Goal: Task Accomplishment & Management: Use online tool/utility

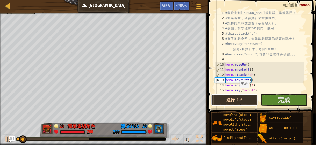
click at [236, 100] on button "運行 ⇧↵" at bounding box center [234, 100] width 47 height 12
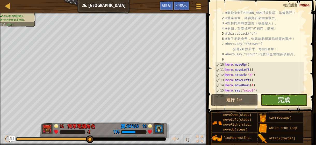
click at [268, 71] on div "# 歡 迎 來 到 [GEOGRAPHIC_DATA] ！ 準 備 戰 鬥 ！ # 通 過 迷 宮 ， 獲 得 寶 石 來 增 強 戰 力 。 # 毀 掉 門…" at bounding box center [264, 56] width 80 height 93
type textarea "＃"
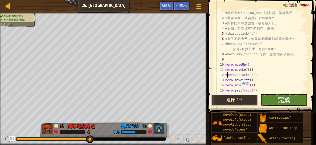
click at [232, 95] on button "運行 ⇧↵" at bounding box center [234, 100] width 47 height 12
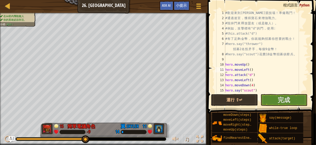
type textarea "hero.moveUp()"
type textarea "#hero.say("scout") 花費18金幣招募偵察兵。"
type textarea "hero.attack("d")"
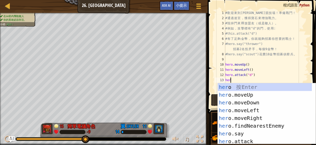
scroll to position [2, 0]
type textarea "hero"
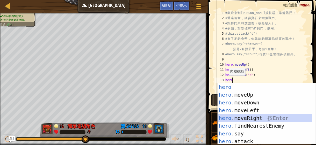
click at [230, 117] on div "hero 按 Enter hero .moveUp 按 Enter hero .moveDown 按 Enter hero .moveLeft 按 Enter…" at bounding box center [265, 121] width 94 height 77
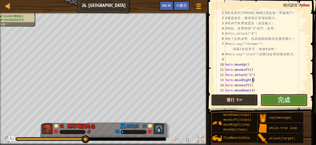
click at [247, 102] on button "運行 ⇧↵" at bounding box center [234, 100] width 47 height 12
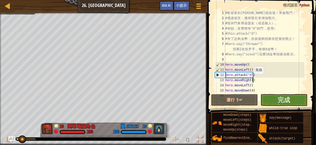
click at [252, 79] on div "# 歡 迎 來 到 [GEOGRAPHIC_DATA] ！ 準 備 戰 鬥 ！ # 通 過 迷 宮 ， 獲 得 寶 石 來 增 強 戰 力 。 # 毀 掉 門…" at bounding box center [264, 56] width 80 height 93
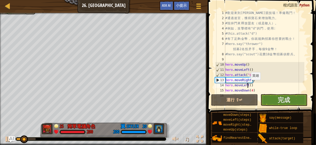
click at [248, 85] on div "# 歡 迎 來 到 [GEOGRAPHIC_DATA] ！ 準 備 戰 鬥 ！ # 通 過 迷 宮 ， 獲 得 寶 石 來 增 強 戰 力 。 # 毀 掉 門…" at bounding box center [264, 56] width 80 height 93
click at [249, 86] on div "# 歡 迎 來 到 [GEOGRAPHIC_DATA] ！ 準 備 戰 鬥 ！ # 通 過 迷 宮 ， 獲 得 寶 石 來 增 強 戰 力 。 # 毀 掉 門…" at bounding box center [264, 56] width 80 height 93
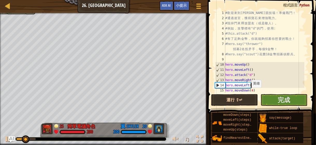
scroll to position [2, 2]
click at [240, 101] on button "運行 ⇧↵" at bounding box center [234, 100] width 47 height 12
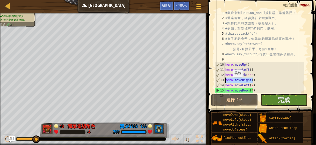
drag, startPoint x: 256, startPoint y: 81, endPoint x: 222, endPoint y: 78, distance: 33.8
click at [222, 78] on div "hero.moveLeft(2) 1 2 3 4 5 6 7 8 9 10 11 12 13 14 15 16 # 歡 迎 來 到 [GEOGRAPHIC_D…" at bounding box center [261, 51] width 94 height 83
type textarea "hero.moveRight()"
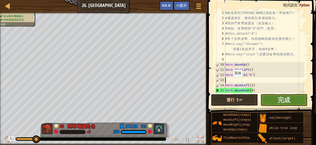
scroll to position [2, 0]
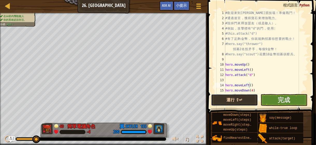
click at [252, 98] on button "運行 ⇧↵" at bounding box center [234, 100] width 47 height 12
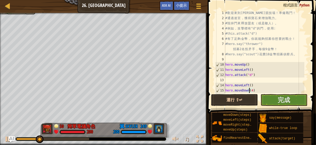
type textarea "hero.say("scout")"
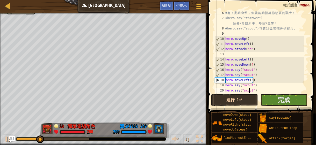
scroll to position [31, 0]
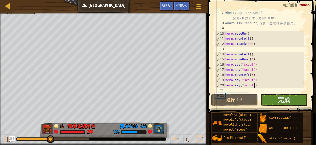
click at [268, 84] on div "#hero.say("thrower") 招 募 2 名 投 矛 手 ， 每 個 9 金 幣 ！ #hero.say("scout") 花 費 18 金 幣 …" at bounding box center [264, 59] width 80 height 98
click at [256, 72] on div "#hero.say("thrower") 招 募 2 名 投 矛 手 ， 每 個 9 金 幣 ！ #hero.say("scout") 花 費 18 金 幣 …" at bounding box center [264, 59] width 80 height 98
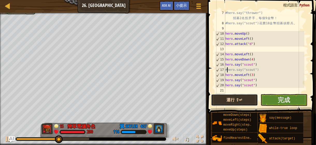
click at [234, 101] on button "運行 ⇧↵" at bounding box center [234, 100] width 47 height 12
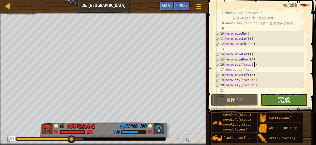
click at [62, 138] on div at bounding box center [43, 139] width 55 height 2
click at [4, 140] on button at bounding box center [8, 140] width 10 height 11
type textarea "hero.say("scout")"
type textarea "hero.moveUp(3)"
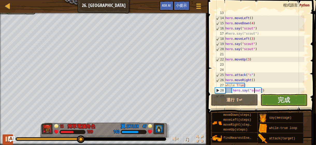
type textarea "hero.say("thrower")"
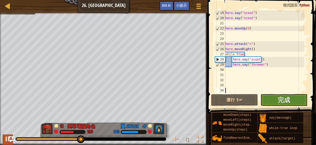
scroll to position [98, 0]
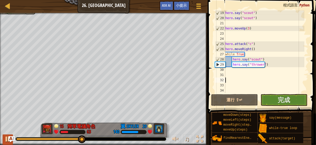
type textarea "hero.attack("c")"
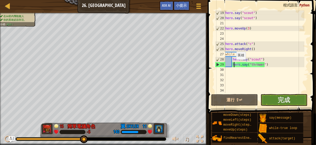
click at [233, 65] on div "hero . say ( "scout" ) hero . say ( "scout" ) hero . moveUp ( 3 ) hero . attack…" at bounding box center [264, 56] width 80 height 93
click at [232, 64] on div "hero . say ( "scout" ) hero . say ( "scout" ) hero . moveUp ( 3 ) hero . attack…" at bounding box center [264, 56] width 80 height 93
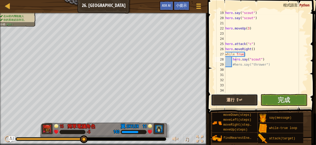
click at [224, 98] on button "運行 ⇧↵" at bounding box center [234, 100] width 47 height 12
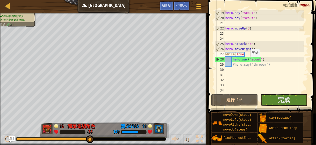
type textarea "hero.attack("c")"
type textarea "hero.moveUp(3)"
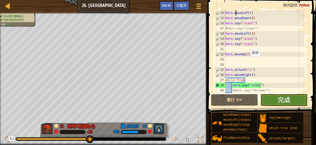
scroll to position [73, 0]
click at [225, 45] on div "hero . moveLeft ( ) hero . moveDown ( 4 ) hero . say ( "scout" ) #hero.say("sco…" at bounding box center [264, 56] width 80 height 93
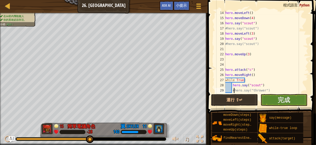
click at [233, 91] on div "hero . moveLeft ( ) hero . moveDown ( 4 ) hero . say ( "scout" ) #hero.say("sco…" at bounding box center [264, 56] width 80 height 93
type textarea "hero.say("thrower")"
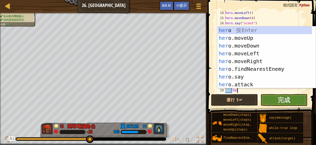
scroll to position [2, 1]
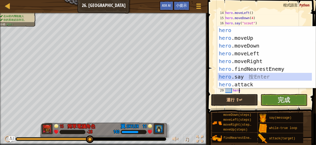
click at [245, 77] on div "hero 按 Enter hero .moveUp 按 Enter hero .moveDown 按 Enter hero .moveLeft 按 Enter…" at bounding box center [265, 65] width 94 height 78
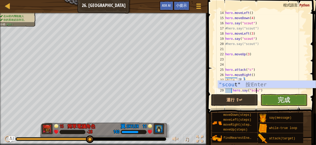
scroll to position [2, 3]
click at [235, 83] on div ""scout " 按 Enter" at bounding box center [267, 92] width 98 height 23
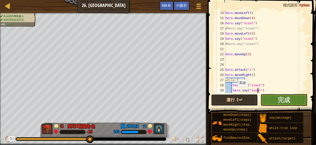
click at [236, 101] on button "運行 ⇧↵" at bounding box center [234, 100] width 47 height 12
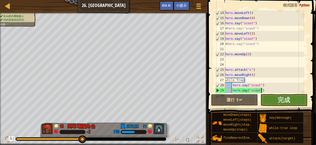
click at [268, 91] on div "hero . moveLeft ( ) hero . moveDown ( 4 ) hero . say ( "scout" ) #hero.say("sco…" at bounding box center [264, 56] width 80 height 93
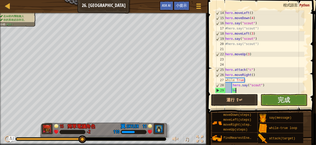
type textarea "h"
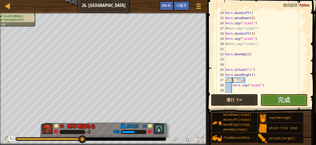
type textarea "hero.attack("c")"
type textarea "hero.moveUp(3)"
click at [219, 98] on button "運行 ⇧↵" at bounding box center [234, 100] width 47 height 12
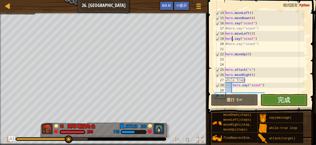
click at [227, 46] on div "hero . moveLeft ( ) hero . moveDown ( 4 ) hero . say ( "scout" ) #hero.say("sco…" at bounding box center [264, 56] width 80 height 93
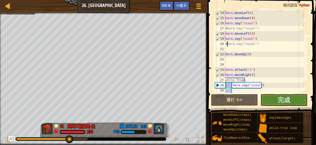
type textarea "hero.say("scout")"
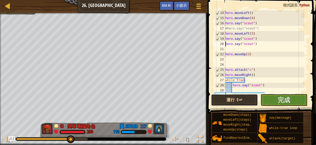
click at [236, 103] on button "運行 ⇧↵" at bounding box center [234, 100] width 47 height 12
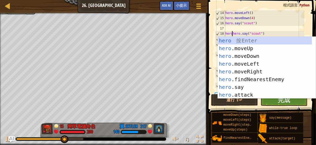
scroll to position [2, 1]
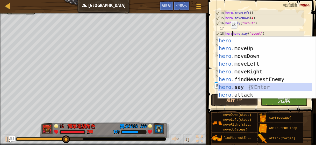
click at [233, 88] on div "hero 按 Enter hero .moveUp 按 Enter hero .moveDown 按 Enter hero .moveLeft 按 Enter…" at bounding box center [265, 76] width 94 height 78
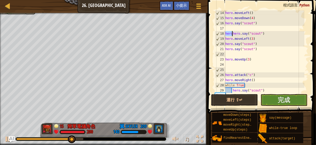
type textarea "hero.say("scout")"
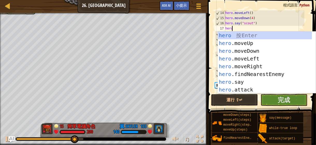
scroll to position [2, 0]
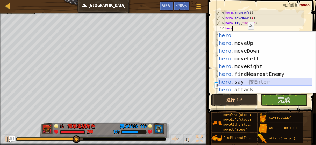
click at [243, 80] on div "hero 按 Enter hero .moveUp 按 Enter hero .moveDown 按 Enter hero .moveLeft 按 Enter…" at bounding box center [265, 71] width 94 height 78
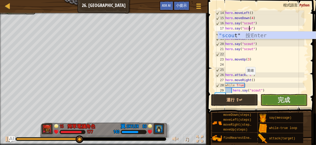
scroll to position [2, 2]
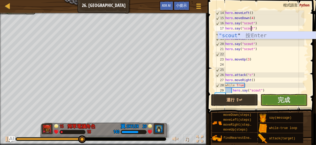
click at [229, 35] on div ""scout " 按 Enter" at bounding box center [267, 43] width 98 height 23
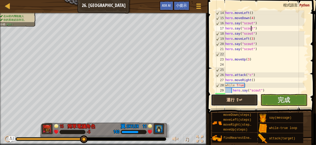
click at [225, 100] on button "運行 ⇧↵" at bounding box center [234, 100] width 47 height 12
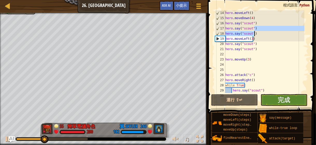
drag, startPoint x: 256, startPoint y: 31, endPoint x: 254, endPoint y: 32, distance: 3.2
click at [254, 32] on div "hero . moveLeft ( ) hero . moveDown ( 4 ) hero . say ( "scout" ) hero . say ( "…" at bounding box center [264, 56] width 80 height 93
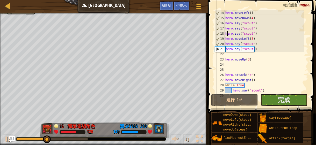
click at [264, 36] on div "hero . moveLeft ( ) hero . moveDown ( 4 ) hero . say ( "scout" ) hero . say ( "…" at bounding box center [264, 56] width 80 height 93
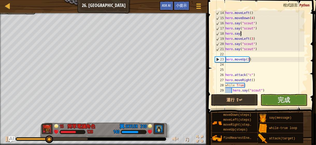
scroll to position [2, 0]
type textarea "h"
click at [226, 53] on div "hero . moveLeft ( ) hero . moveDown ( 4 ) hero . say ( "scout" ) hero . say ( "…" at bounding box center [264, 56] width 80 height 93
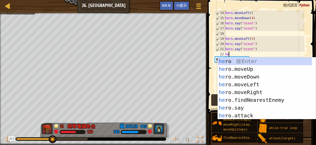
scroll to position [2, 0]
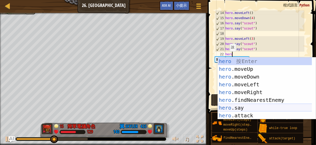
click at [240, 109] on div "hero 按 Enter hero .moveUp 按 Enter hero .moveDown 按 Enter hero .moveLeft 按 Enter…" at bounding box center [265, 97] width 94 height 78
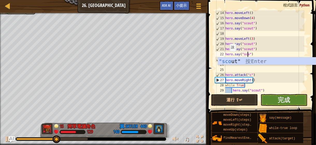
scroll to position [2, 2]
click at [251, 60] on div ""scout " 按 Enter" at bounding box center [267, 69] width 98 height 23
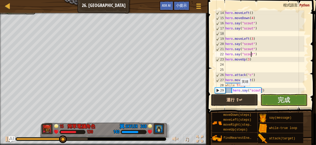
type textarea "hero.say("scout")"
click at [224, 101] on button "運行 ⇧↵" at bounding box center [234, 100] width 47 height 12
